Goal: Information Seeking & Learning: Learn about a topic

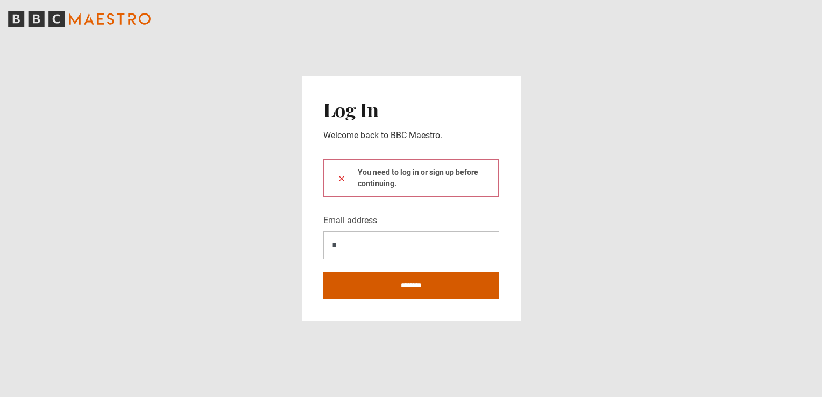
click at [330, 285] on input "********" at bounding box center [411, 285] width 176 height 27
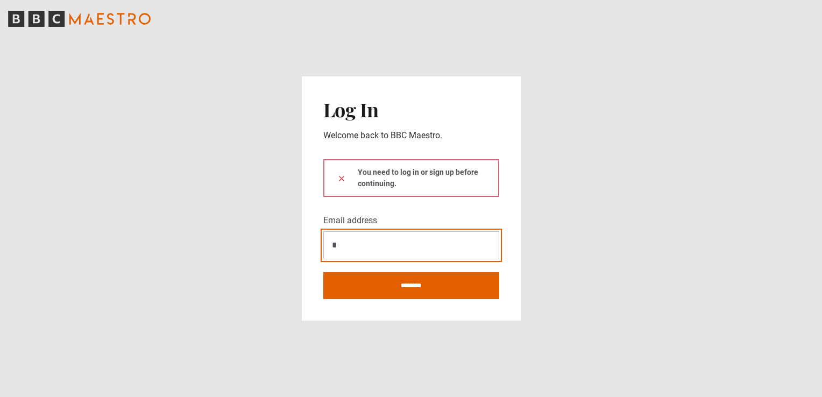
click at [342, 248] on input "*" at bounding box center [411, 245] width 176 height 28
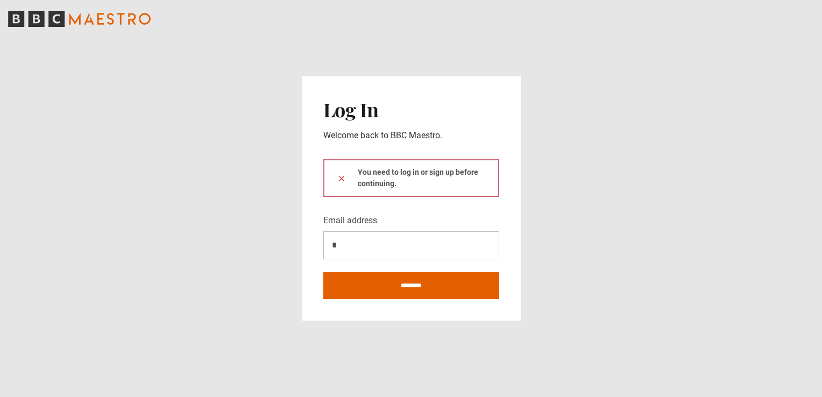
click at [595, 321] on main "Log In Welcome back to BBC Maestro. You need to log in or sign up before contin…" at bounding box center [411, 198] width 822 height 397
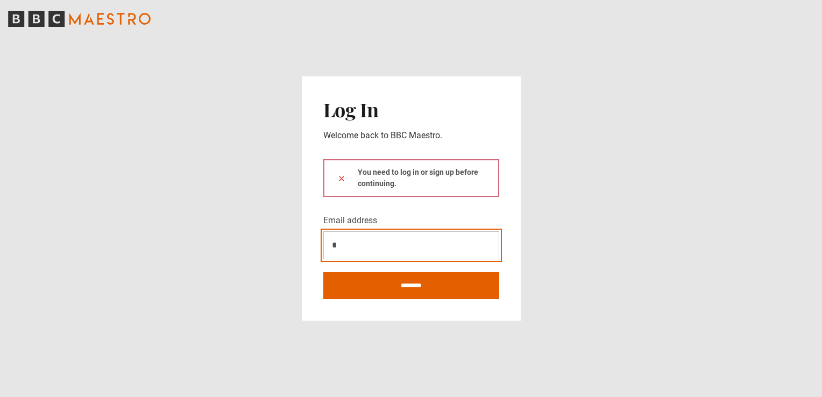
click at [349, 249] on input "*" at bounding box center [411, 245] width 176 height 28
type input "**********"
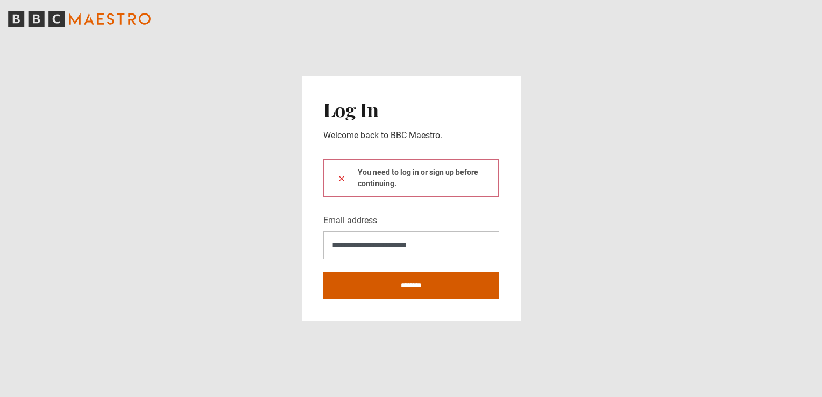
click at [377, 287] on input "********" at bounding box center [411, 285] width 176 height 27
type input "**********"
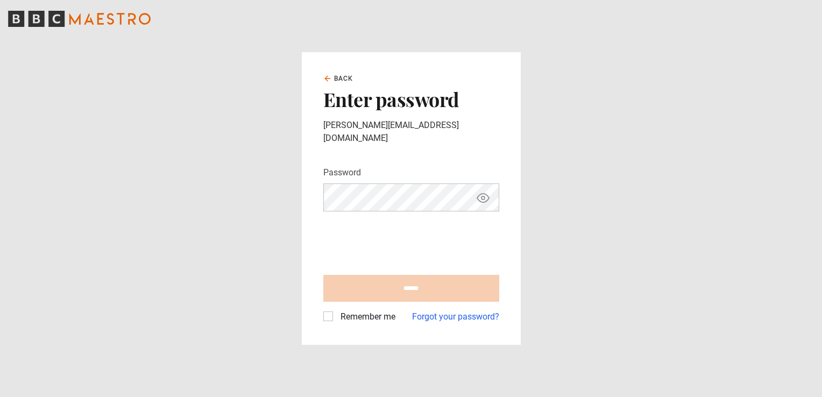
click at [336, 311] on label "Remember me" at bounding box center [365, 316] width 59 height 13
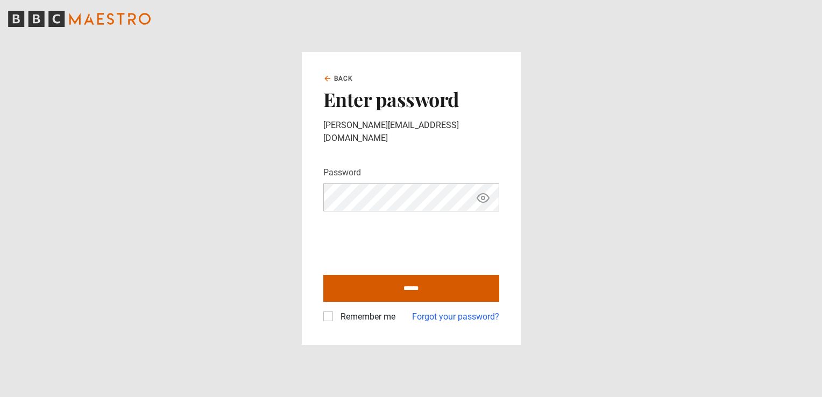
click at [365, 285] on input "******" at bounding box center [411, 288] width 176 height 27
type input "**********"
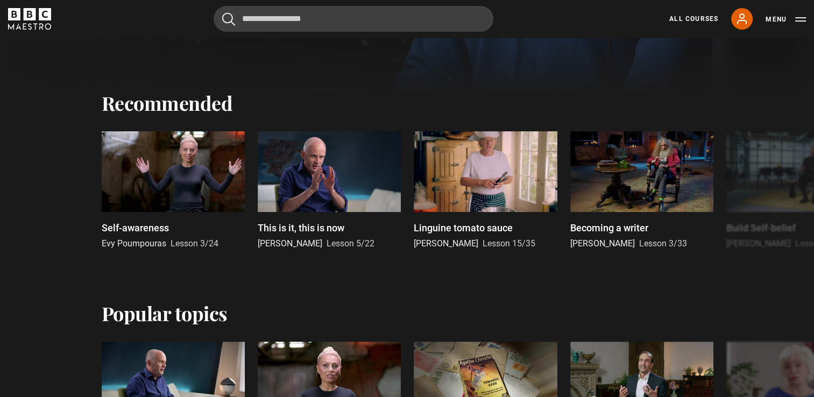
scroll to position [592, 0]
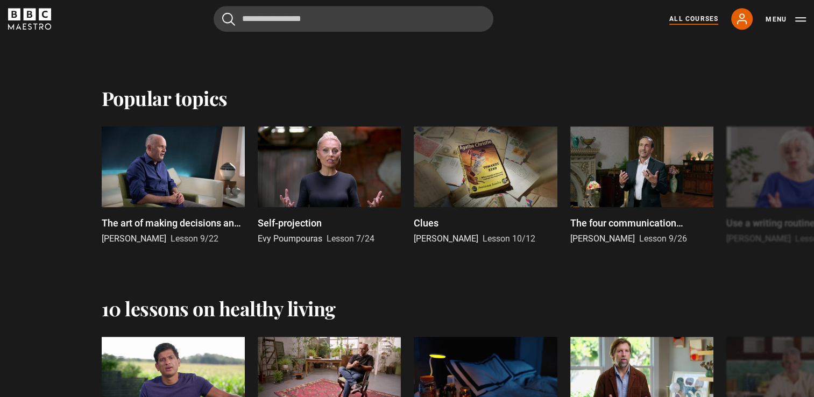
click at [678, 14] on link "All Courses" at bounding box center [693, 19] width 49 height 10
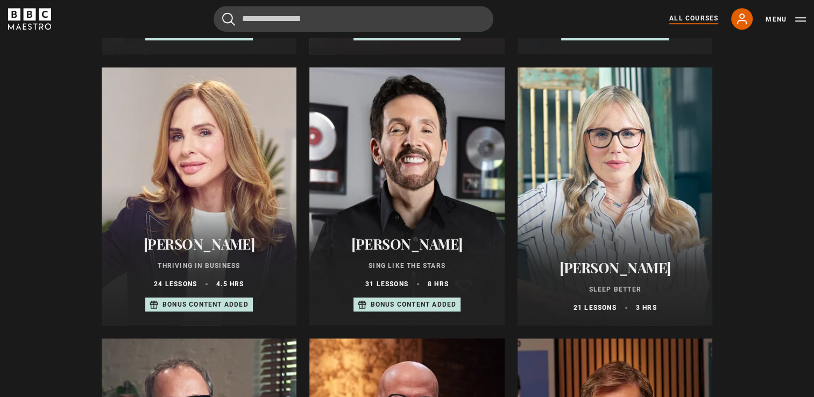
scroll to position [700, 0]
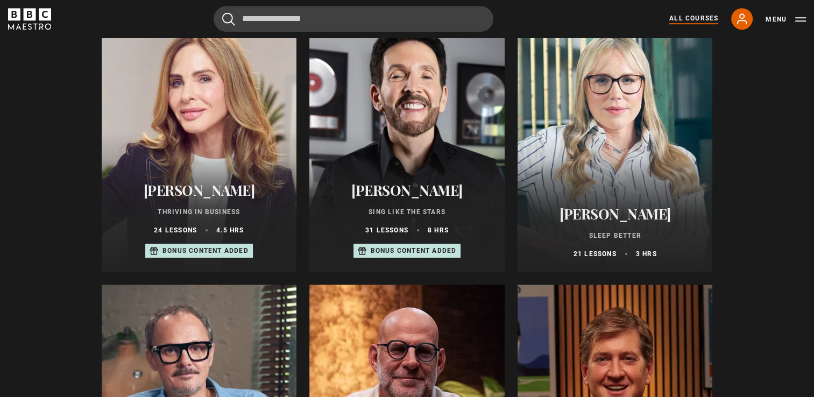
click at [630, 218] on h2 "[PERSON_NAME]" at bounding box center [616, 214] width 170 height 17
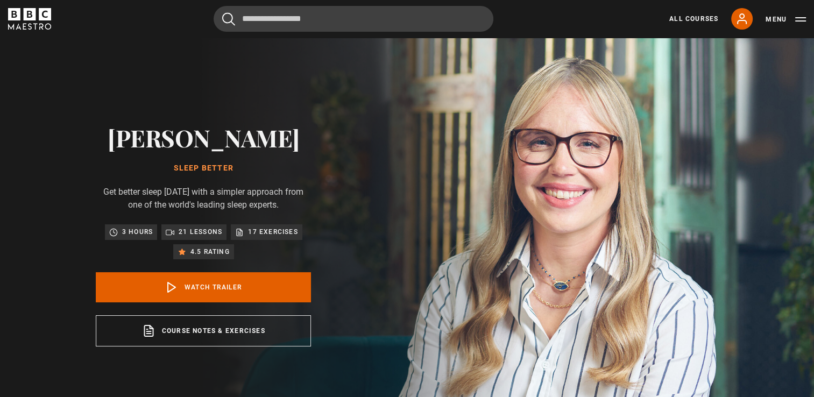
scroll to position [108, 0]
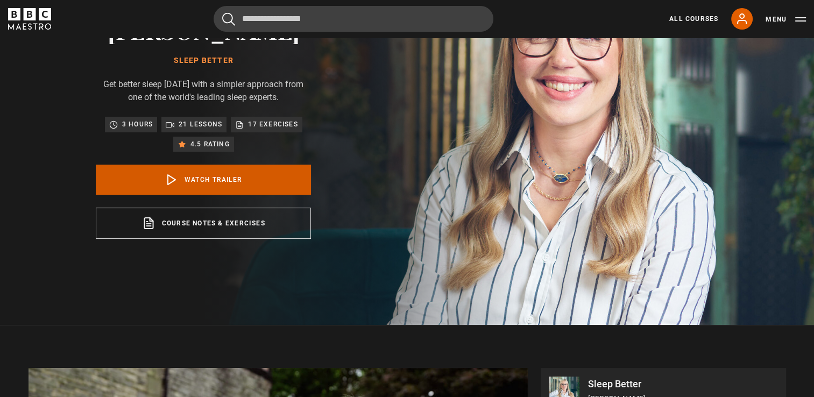
click at [201, 195] on link "Watch Trailer" at bounding box center [203, 180] width 215 height 30
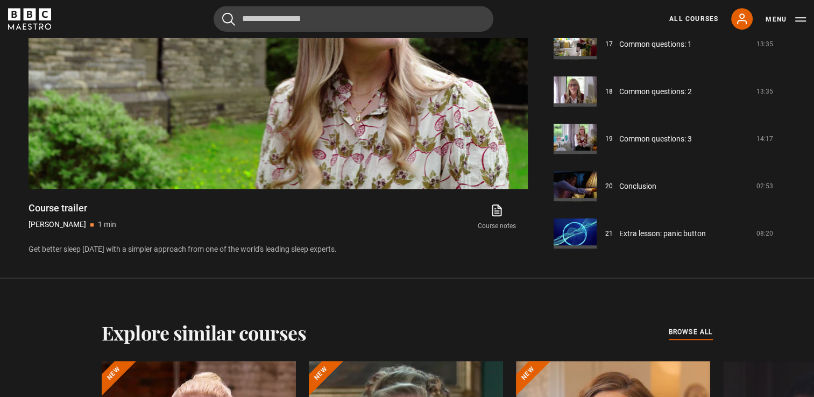
scroll to position [809, 0]
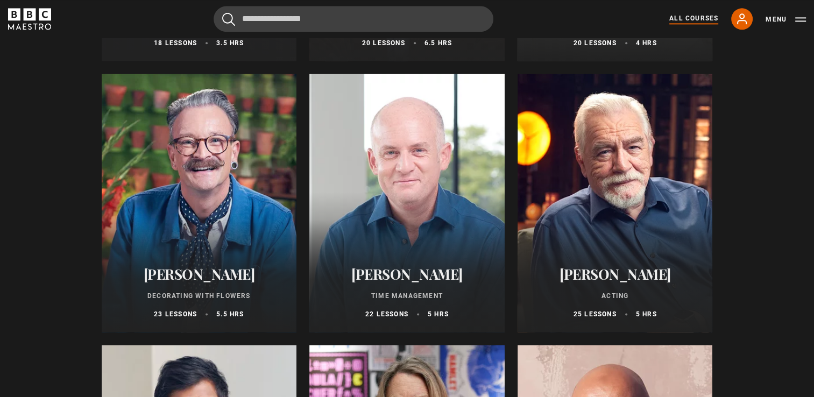
scroll to position [1507, 0]
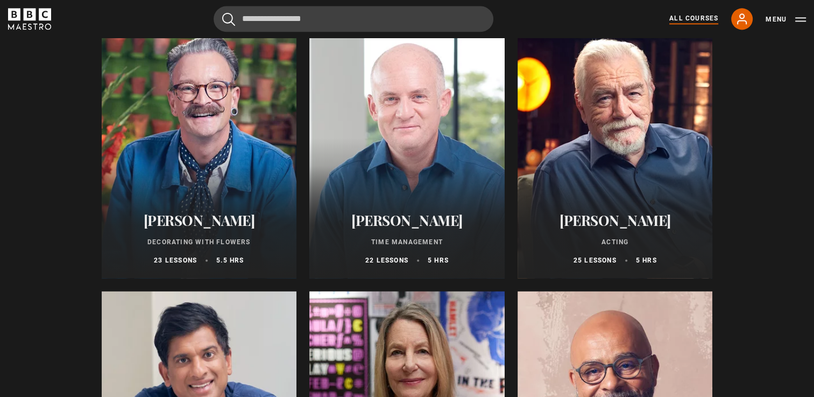
click at [410, 227] on h2 "[PERSON_NAME]" at bounding box center [407, 220] width 170 height 17
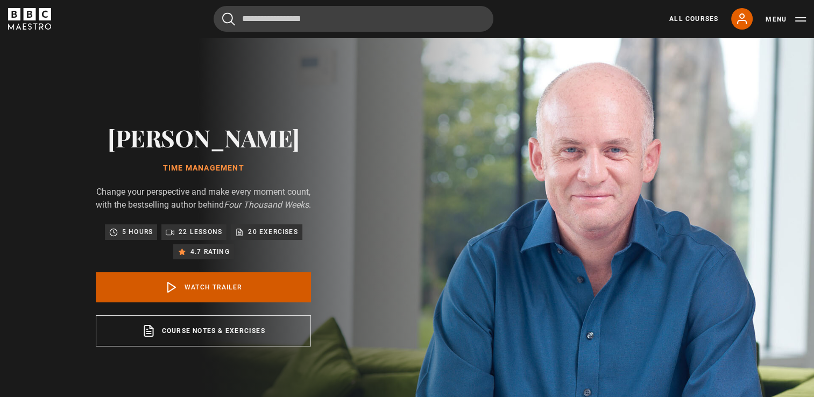
click at [248, 296] on link "Watch Trailer" at bounding box center [203, 287] width 215 height 30
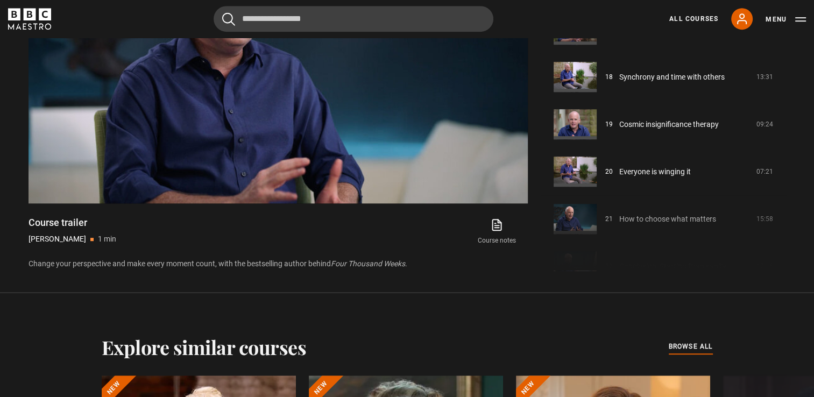
scroll to position [857, 0]
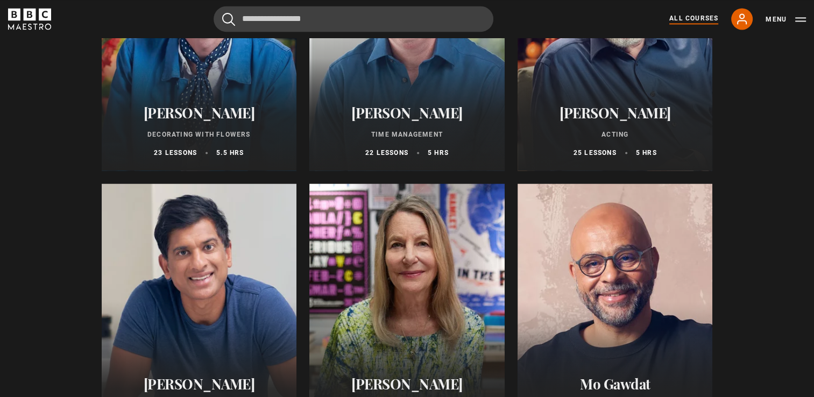
scroll to position [1722, 0]
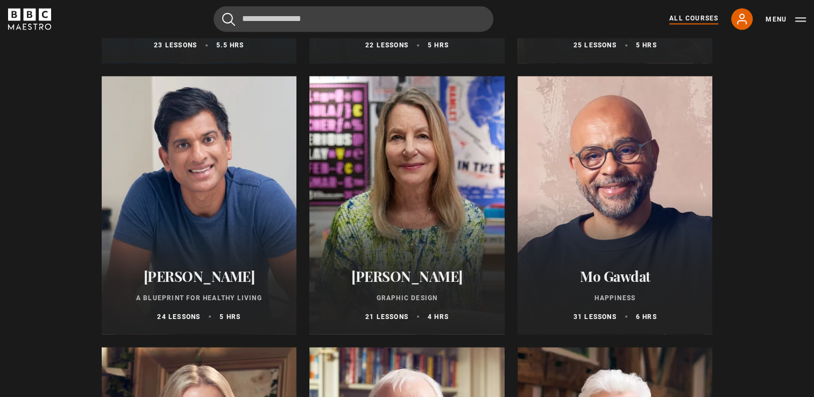
click at [212, 213] on div at bounding box center [199, 205] width 195 height 258
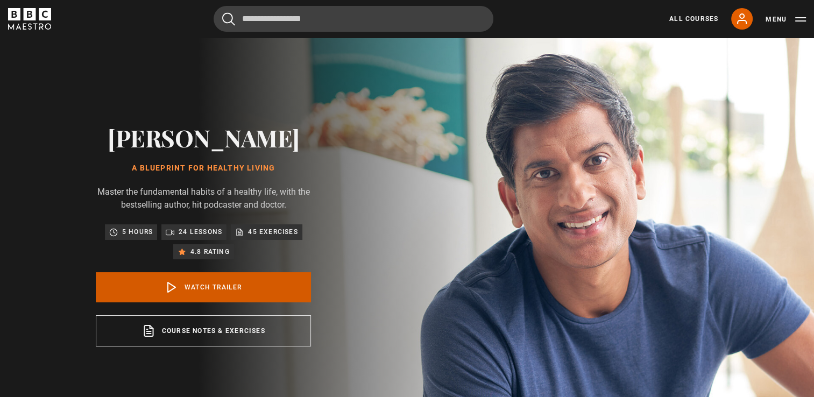
click at [263, 302] on link "Watch Trailer" at bounding box center [203, 287] width 215 height 30
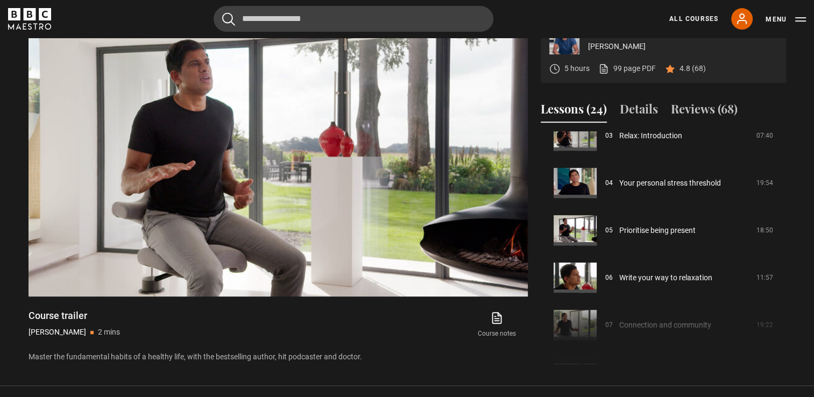
scroll to position [215, 0]
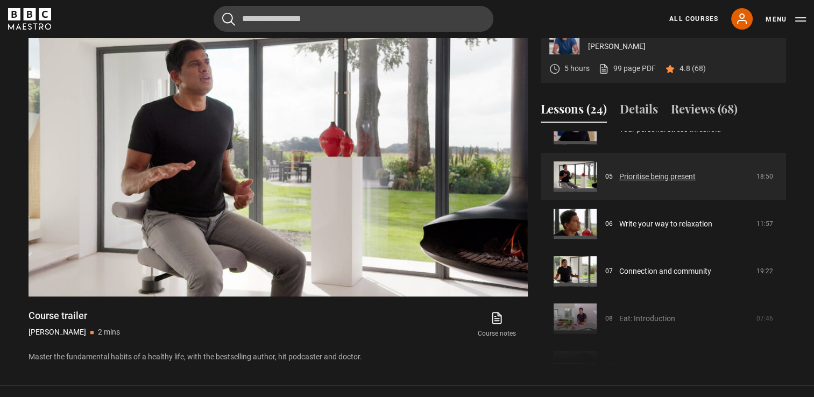
click at [658, 182] on link "Prioritise being present" at bounding box center [657, 176] width 76 height 11
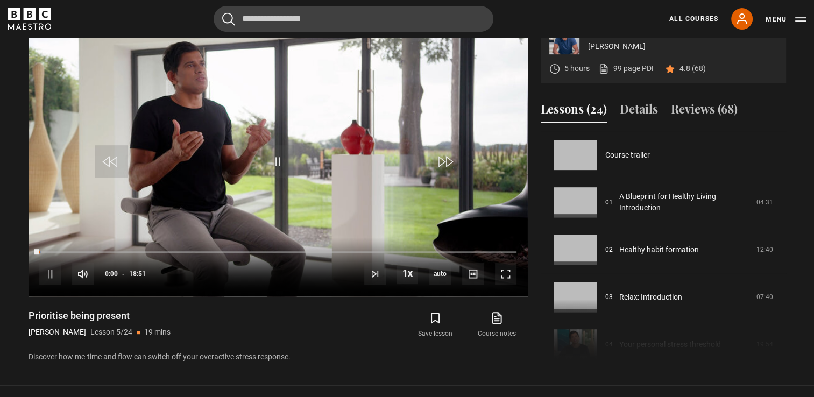
scroll to position [189, 0]
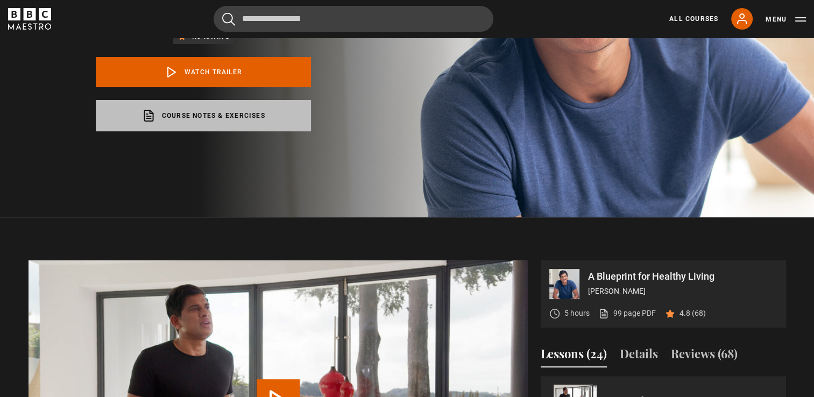
scroll to position [269, 0]
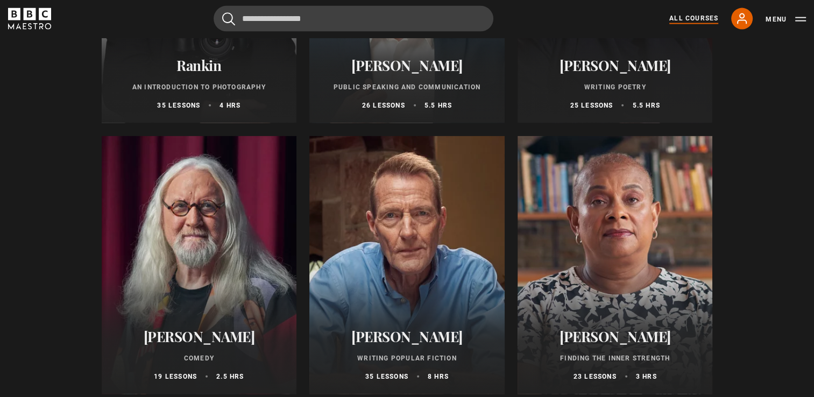
scroll to position [2529, 0]
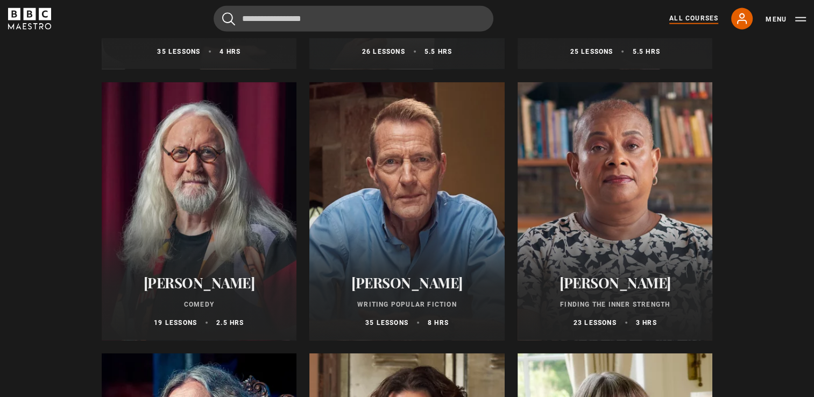
click at [634, 285] on h2 "Doreen Lawrence" at bounding box center [616, 282] width 170 height 17
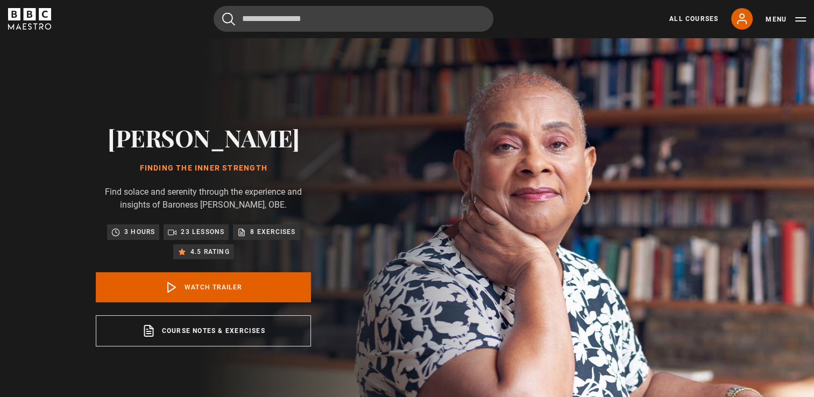
scroll to position [54, 0]
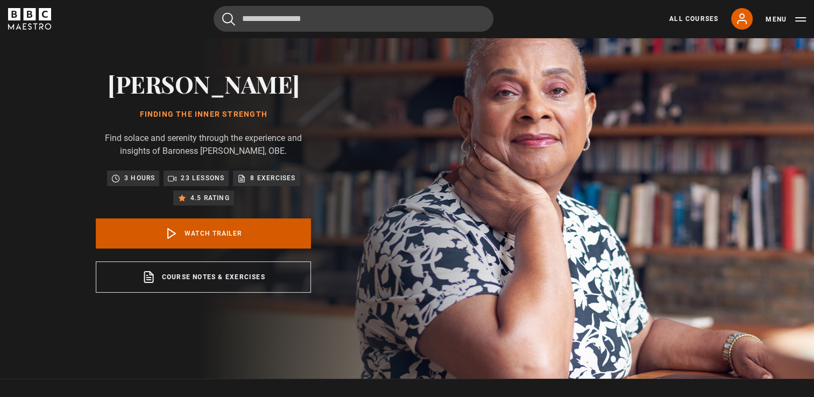
click at [209, 235] on link "Watch Trailer" at bounding box center [203, 233] width 215 height 30
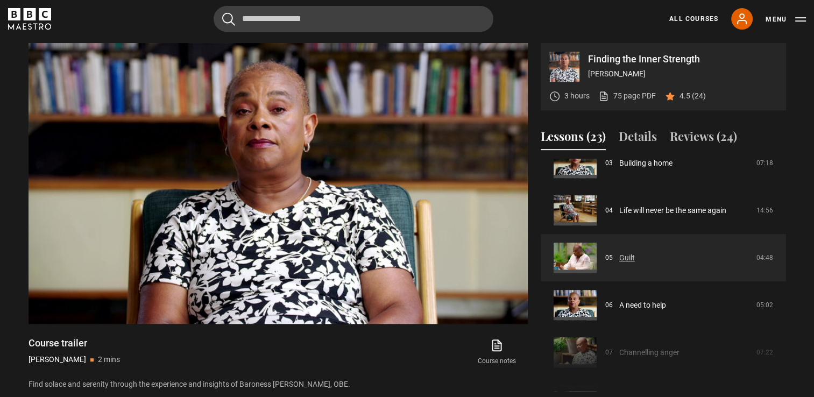
scroll to position [108, 0]
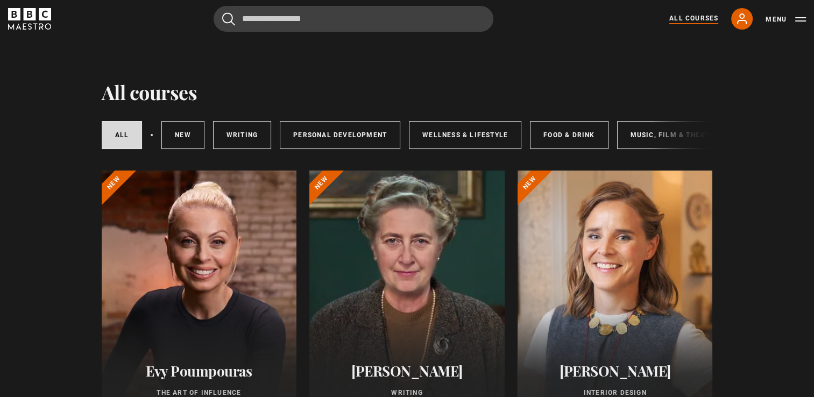
click at [151, 134] on div at bounding box center [152, 135] width 2 height 2
click at [678, 135] on div "All courses New courses Writing Personal Development Wellness & Lifestyle Food …" at bounding box center [407, 135] width 611 height 37
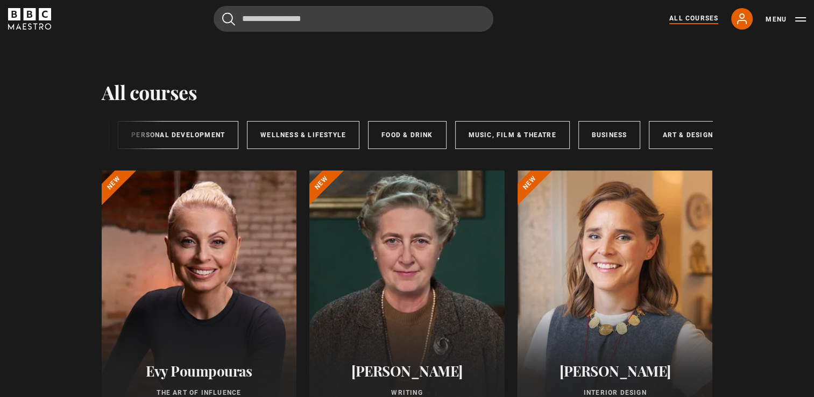
scroll to position [0, 177]
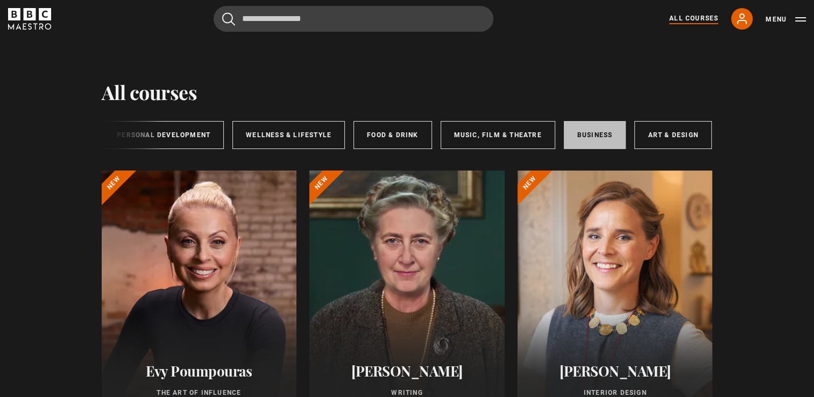
click at [581, 139] on link "Business" at bounding box center [595, 135] width 62 height 28
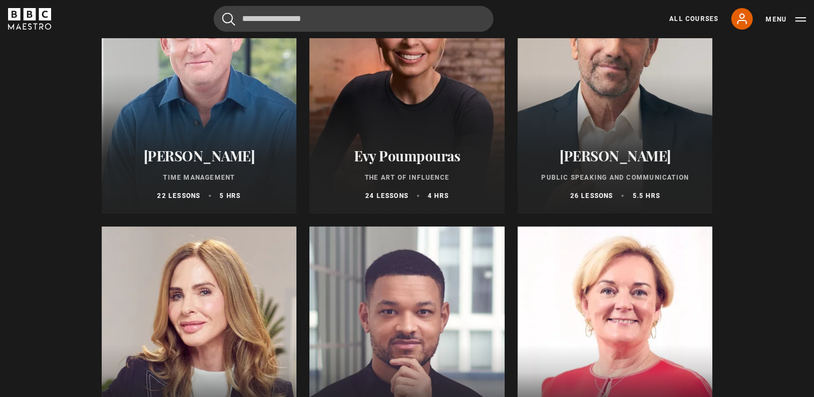
scroll to position [377, 0]
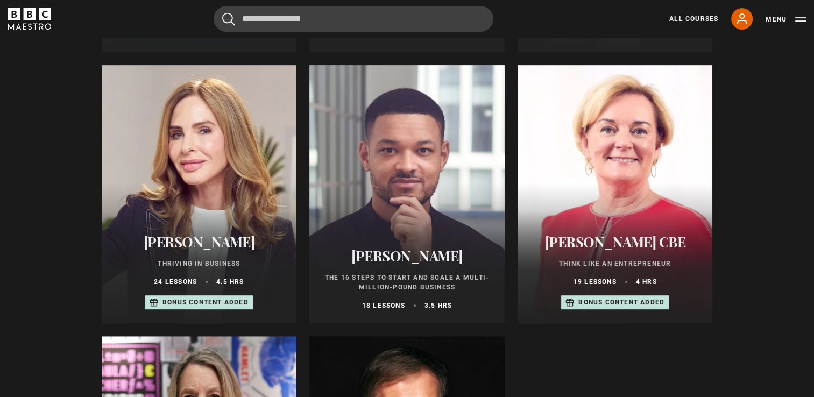
click at [435, 194] on div at bounding box center [406, 194] width 195 height 258
